Goal: Task Accomplishment & Management: Manage account settings

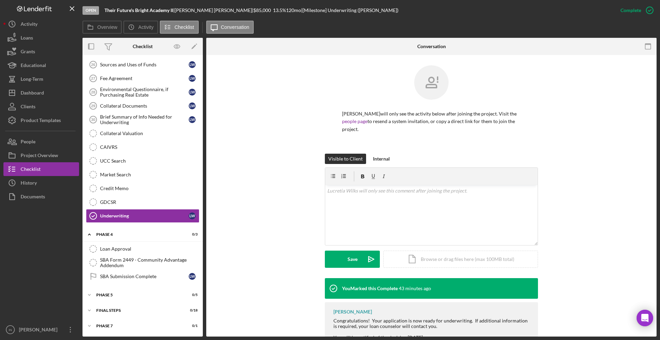
scroll to position [548, 0]
click at [40, 90] on div "Dashboard" at bounding box center [32, 93] width 23 height 15
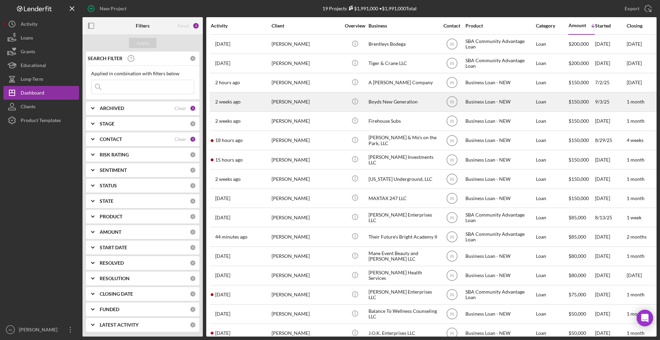
scroll to position [74, 0]
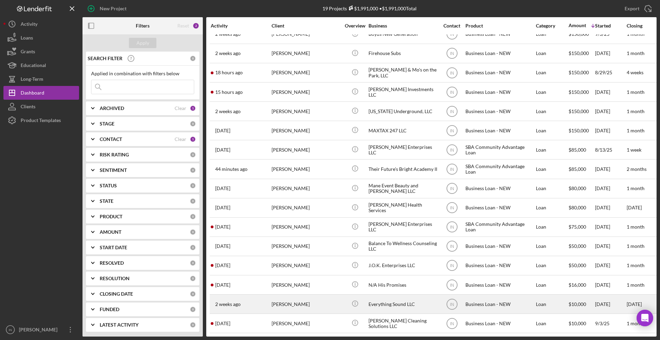
click at [294, 237] on div "[PERSON_NAME]" at bounding box center [306, 304] width 69 height 18
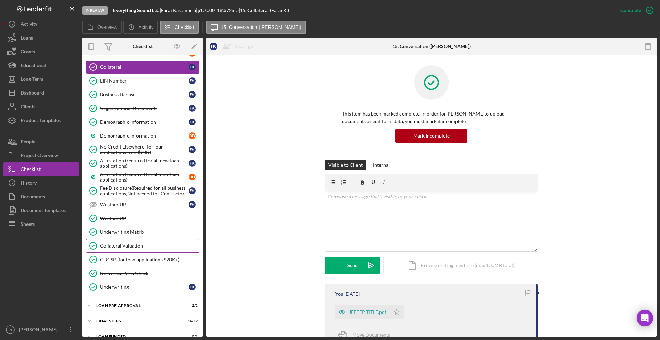
scroll to position [317, 0]
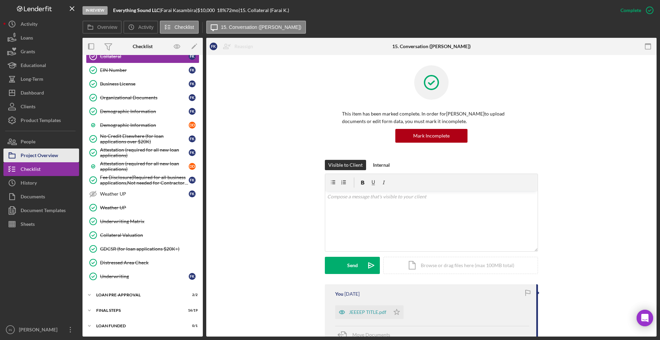
click at [53, 153] on div "Project Overview" at bounding box center [39, 156] width 37 height 15
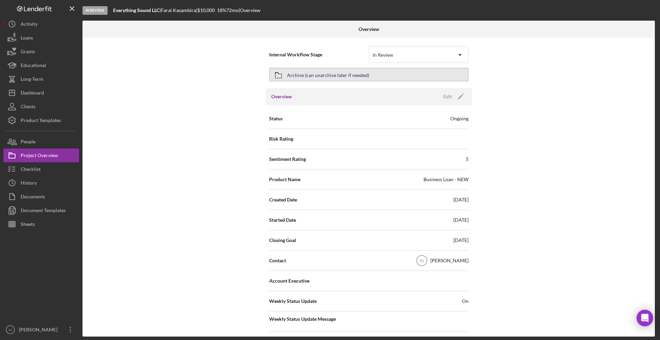
click at [347, 75] on div "Archive (can unarchive later if needed)" at bounding box center [328, 74] width 82 height 12
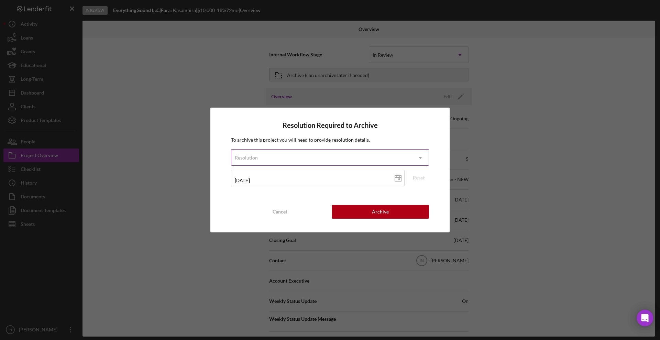
click at [316, 158] on div "Resolution" at bounding box center [321, 158] width 181 height 16
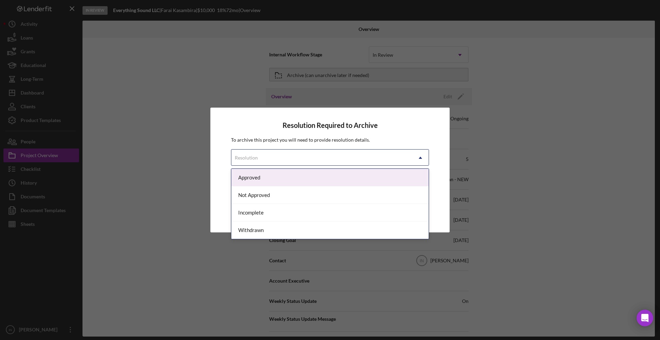
click at [284, 174] on div "Approved" at bounding box center [329, 178] width 197 height 18
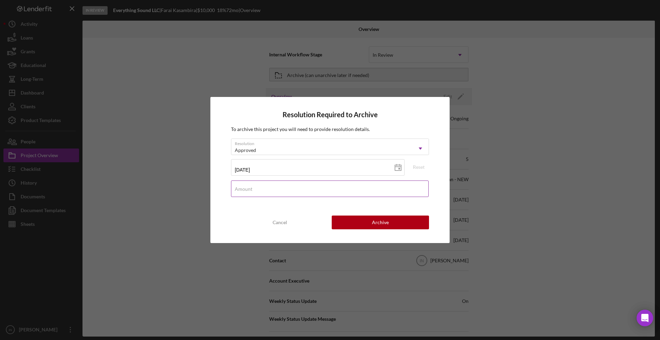
click at [269, 186] on div "Amount" at bounding box center [330, 188] width 198 height 17
type input "$10,000"
click at [393, 220] on button "Archive" at bounding box center [380, 223] width 97 height 14
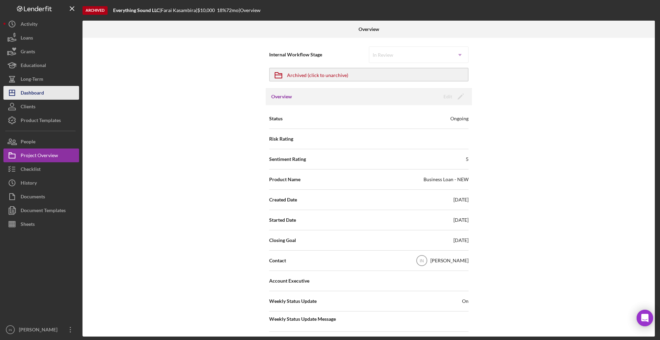
click at [37, 88] on div "Dashboard" at bounding box center [32, 93] width 23 height 15
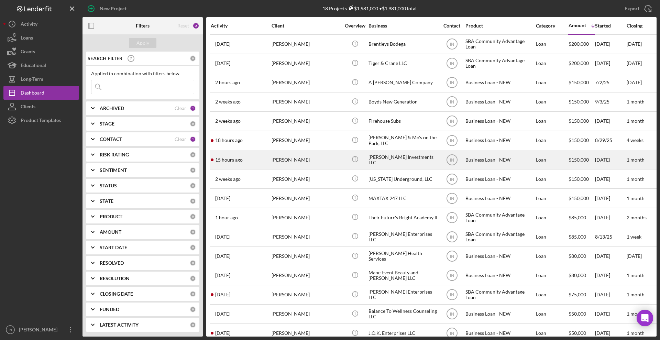
scroll to position [55, 0]
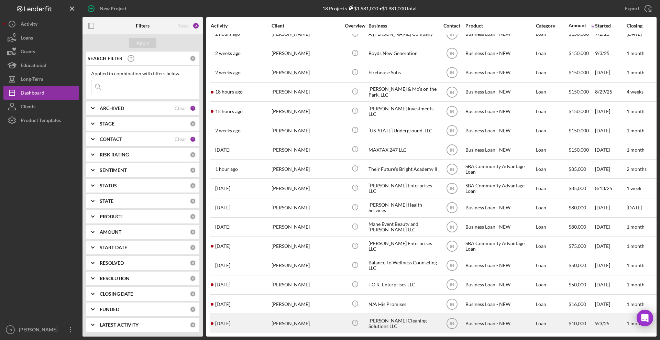
click at [303, 237] on div "[PERSON_NAME]" at bounding box center [306, 323] width 69 height 18
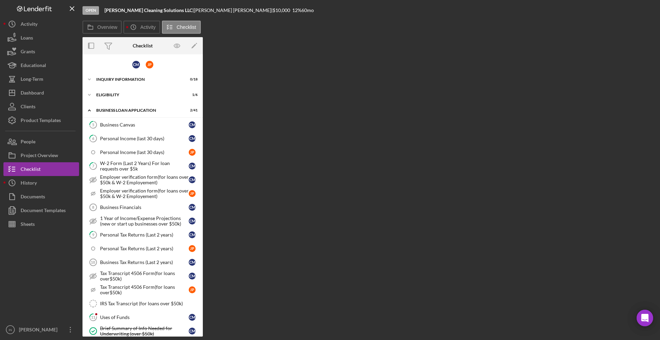
scroll to position [273, 0]
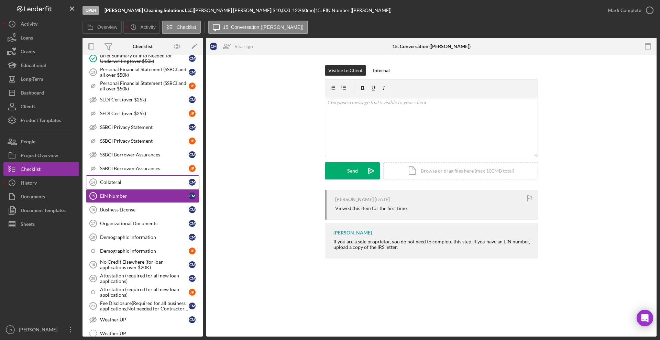
click at [141, 182] on div "Collateral" at bounding box center [144, 182] width 89 height 6
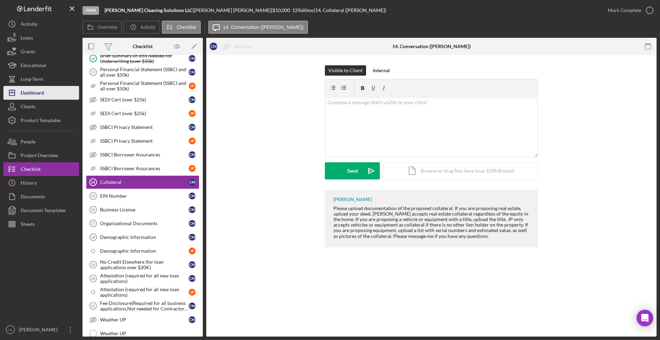
click at [45, 95] on button "Icon/Dashboard Dashboard" at bounding box center [41, 93] width 76 height 14
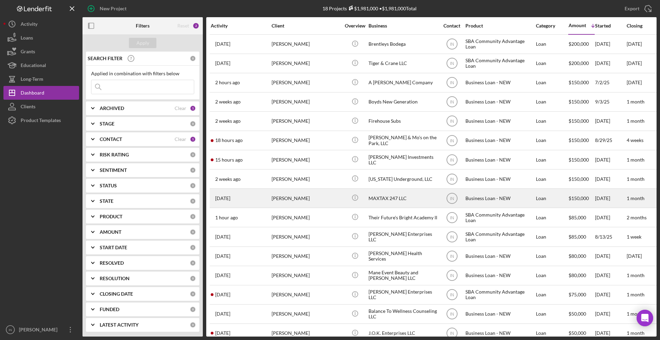
scroll to position [55, 0]
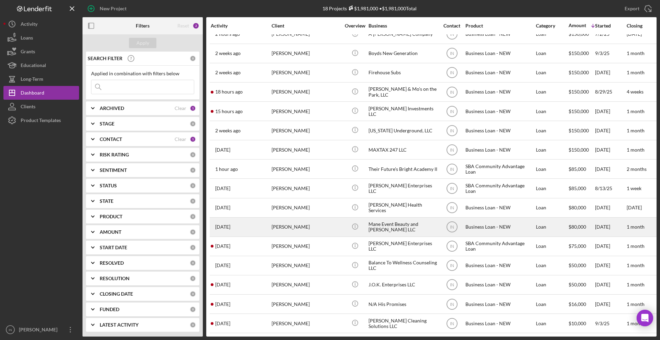
click at [307, 219] on div "[PERSON_NAME]" at bounding box center [306, 227] width 69 height 18
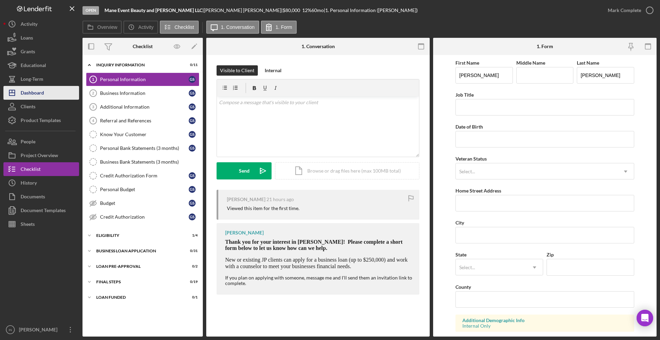
click at [32, 91] on div "Dashboard" at bounding box center [32, 93] width 23 height 15
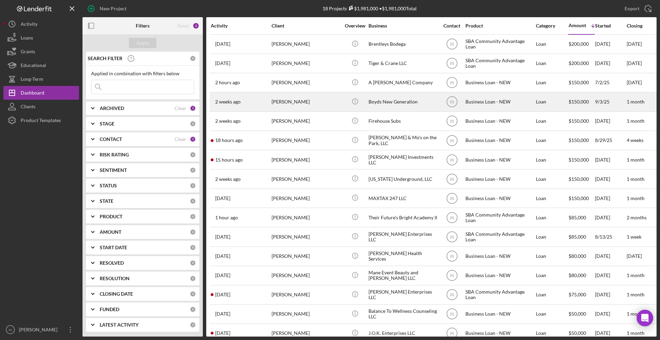
click at [302, 101] on div "[PERSON_NAME]" at bounding box center [306, 102] width 69 height 18
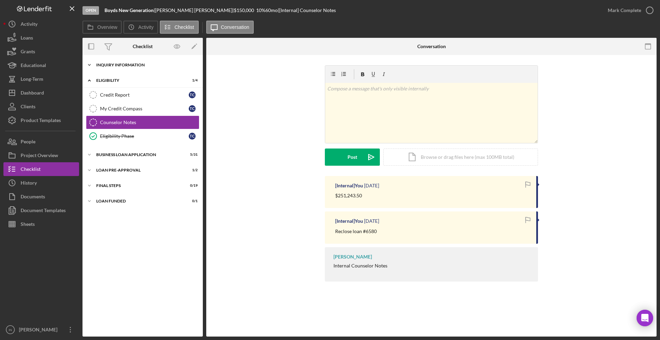
click at [139, 64] on div "INQUIRY INFORMATION" at bounding box center [145, 65] width 98 height 4
